Goal: Information Seeking & Learning: Learn about a topic

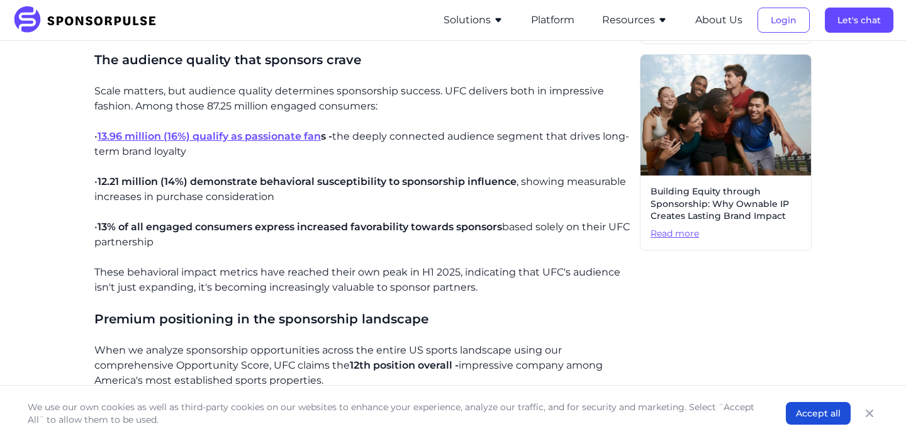
scroll to position [718, 0]
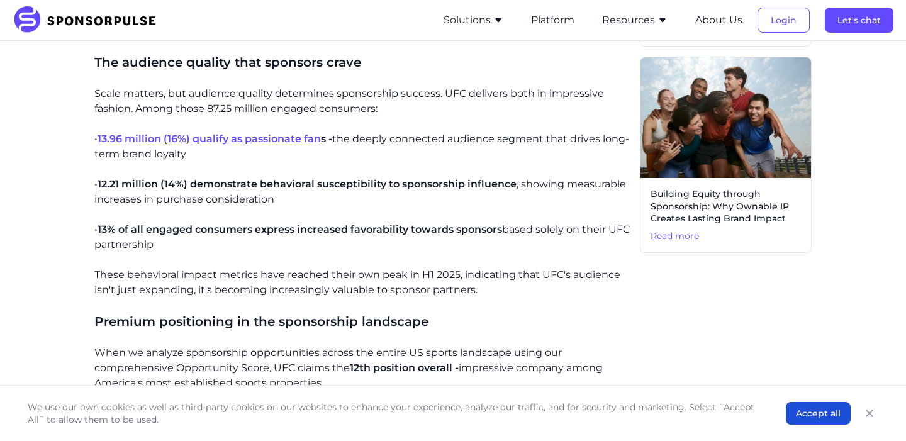
click at [296, 133] on span "13.96 million (16%) qualify as passionate fan" at bounding box center [208, 139] width 223 height 12
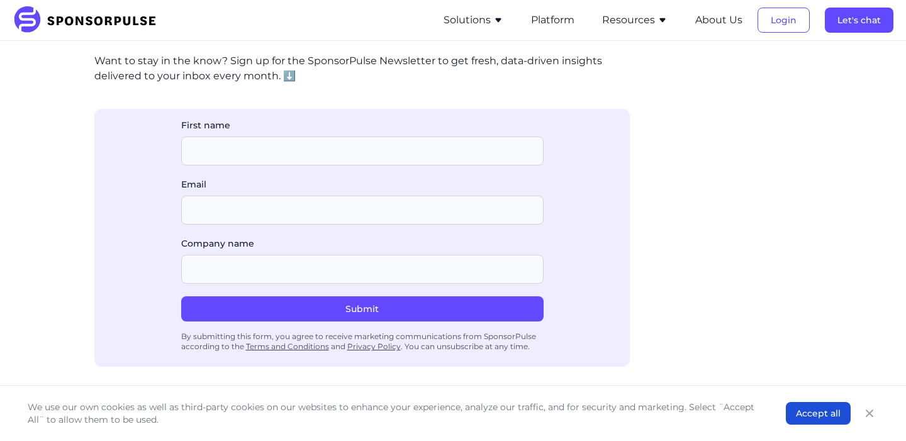
scroll to position [2776, 0]
